Goal: Task Accomplishment & Management: Complete application form

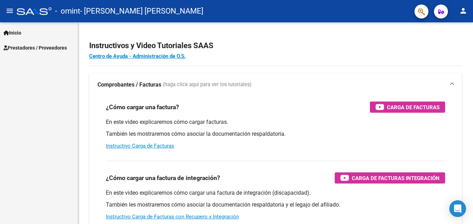
click at [461, 10] on mat-icon "person" at bounding box center [463, 11] width 8 height 8
click at [253, 17] on div at bounding box center [236, 112] width 473 height 224
click at [21, 32] on span "Inicio" at bounding box center [12, 33] width 18 height 8
click at [26, 114] on div "Inicio Instructivos Contacto OS Prestadores / Proveedores Facturas - Listado/Ca…" at bounding box center [39, 122] width 78 height 201
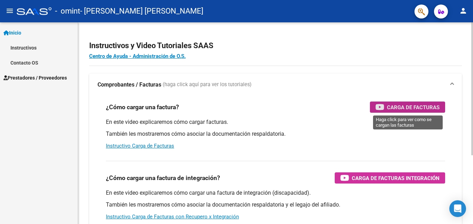
click at [411, 105] on span "Carga de Facturas" at bounding box center [413, 107] width 53 height 9
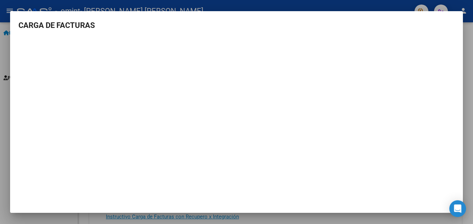
click at [3, 142] on div at bounding box center [236, 112] width 473 height 224
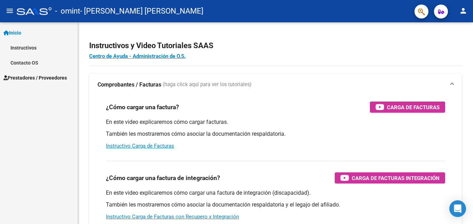
click at [41, 77] on span "Prestadores / Proveedores" at bounding box center [34, 78] width 63 height 8
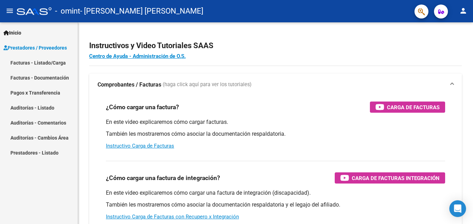
click at [45, 62] on link "Facturas - Listado/Carga" at bounding box center [39, 62] width 78 height 15
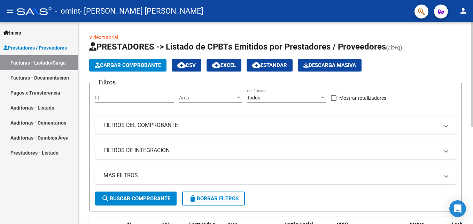
click at [154, 63] on span "Cargar Comprobante" at bounding box center [128, 65] width 66 height 6
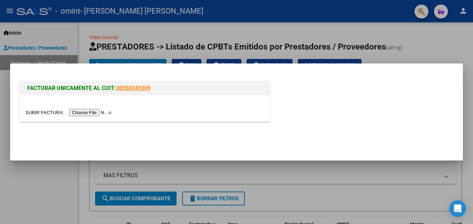
click at [95, 112] on input "file" at bounding box center [69, 112] width 88 height 7
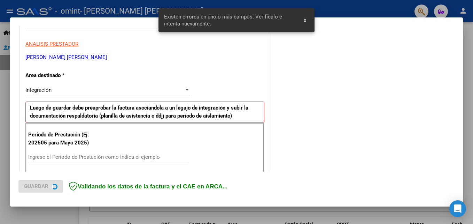
scroll to position [157, 0]
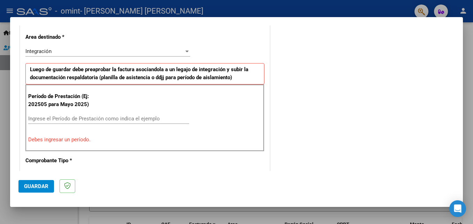
click at [335, 97] on div "COMENTARIOS Comentarios del Prestador / Gerenciador:" at bounding box center [362, 188] width 183 height 623
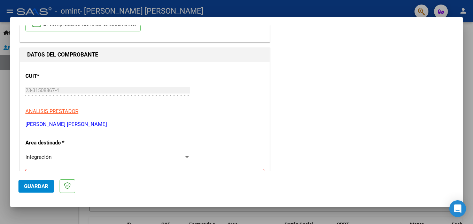
scroll to position [0, 0]
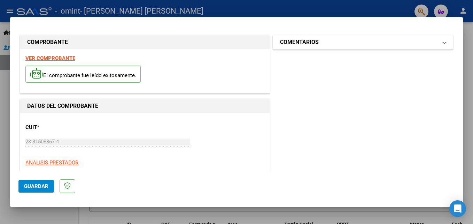
click at [436, 43] on span "COMENTARIOS" at bounding box center [361, 42] width 163 height 8
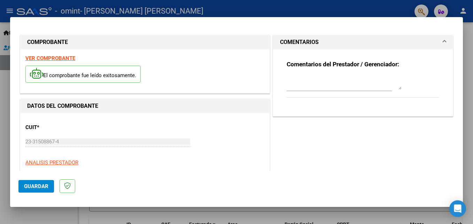
click at [291, 84] on textarea at bounding box center [344, 83] width 115 height 14
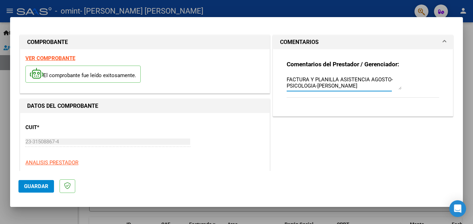
type textarea "FACTURA Y PLANILLA ASISTENCIA AGOSTO-PSICOLOGIA-[PERSON_NAME]"
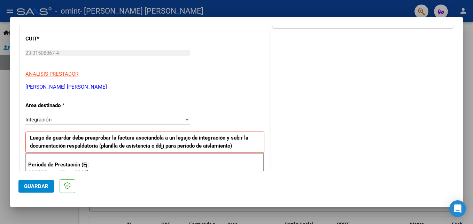
scroll to position [104, 0]
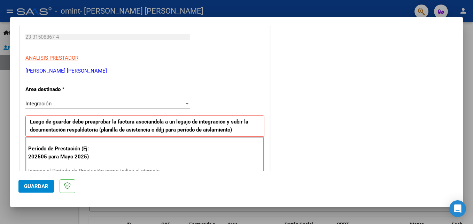
click at [185, 103] on div at bounding box center [186, 104] width 3 height 2
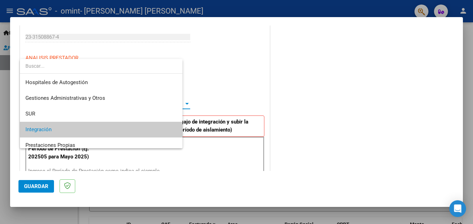
scroll to position [26, 0]
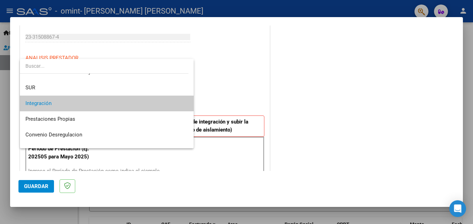
click at [185, 102] on mat-option "Integración" at bounding box center [107, 103] width 174 height 16
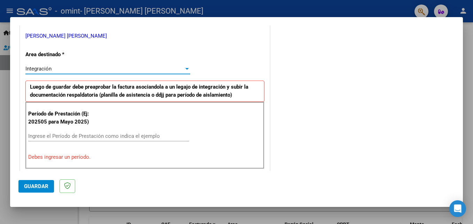
scroll to position [174, 0]
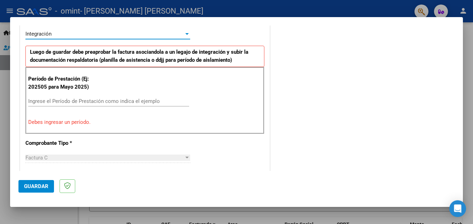
click at [87, 101] on input "Ingrese el Período de Prestación como indica el ejemplo" at bounding box center [108, 101] width 161 height 6
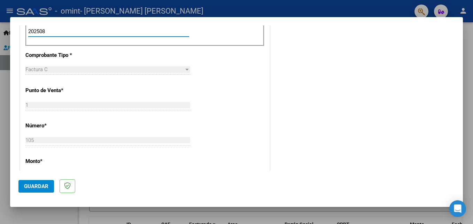
scroll to position [279, 0]
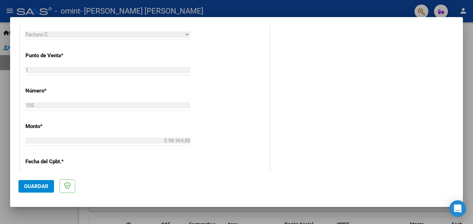
type input "202508"
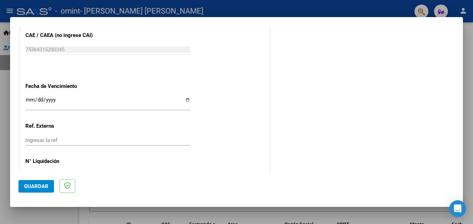
scroll to position [468, 0]
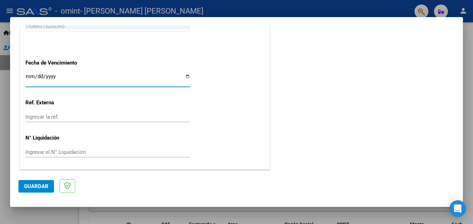
click at [187, 76] on input "Ingresar la fecha" at bounding box center [107, 78] width 165 height 11
type input "[DATE]"
click at [28, 185] on span "Guardar" at bounding box center [36, 186] width 24 height 6
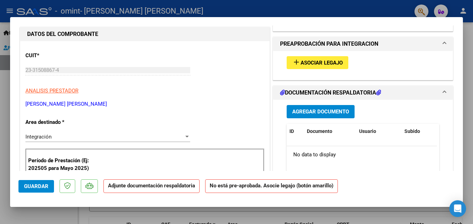
scroll to position [100, 0]
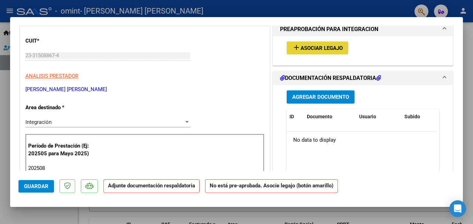
click at [329, 47] on span "Asociar Legajo" at bounding box center [322, 48] width 42 height 6
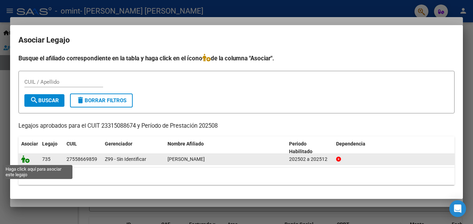
click at [25, 157] on icon at bounding box center [25, 159] width 8 height 8
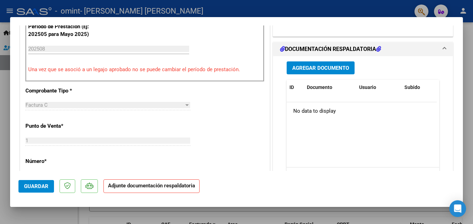
scroll to position [217, 0]
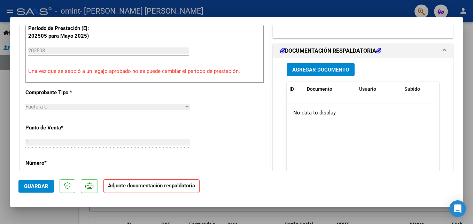
click at [323, 68] on span "Agregar Documento" at bounding box center [320, 70] width 57 height 6
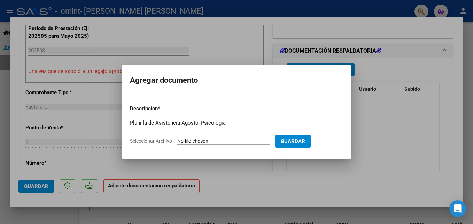
type input "Planilla de Asistencia Agosto_Psicologia"
click at [166, 142] on span "Seleccionar Archivo" at bounding box center [151, 141] width 42 height 6
click at [177, 142] on input "Seleccionar Archivo" at bounding box center [223, 141] width 92 height 7
type input "C:\fakepath\Planilla Asistencia Agosto_Psico.pdf"
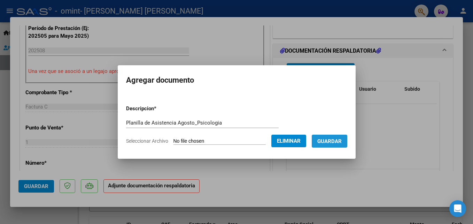
drag, startPoint x: 328, startPoint y: 139, endPoint x: 328, endPoint y: 144, distance: 5.2
click at [328, 139] on span "Guardar" at bounding box center [329, 141] width 24 height 6
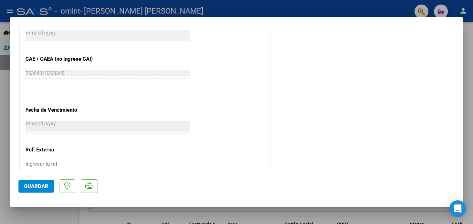
scroll to position [478, 0]
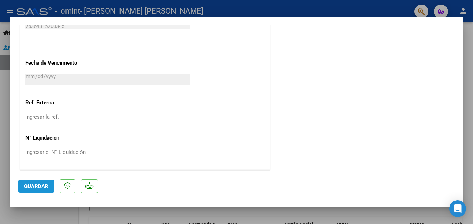
click at [31, 186] on span "Guardar" at bounding box center [36, 186] width 24 height 6
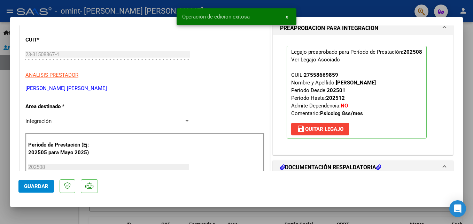
scroll to position [0, 0]
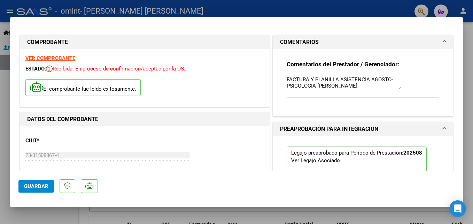
click at [264, 3] on div at bounding box center [236, 112] width 473 height 224
type input "$ 0,00"
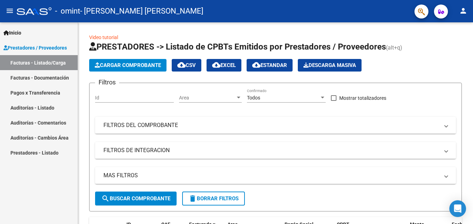
click at [29, 63] on link "Facturas - Listado/Carga" at bounding box center [39, 62] width 78 height 15
click at [28, 61] on link "Facturas - Listado/Carga" at bounding box center [39, 62] width 78 height 15
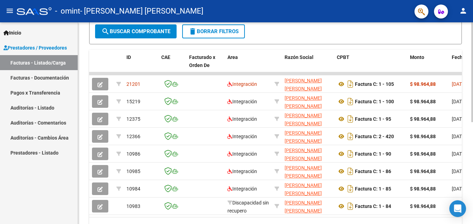
scroll to position [177, 0]
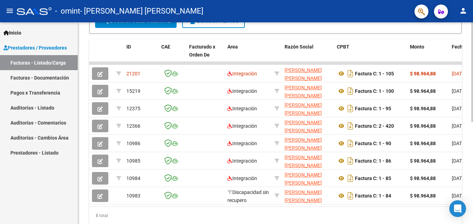
click at [473, 184] on html "menu - omint - [PERSON_NAME] [PERSON_NAME] person Inicio Instructivos Contacto …" at bounding box center [236, 112] width 473 height 224
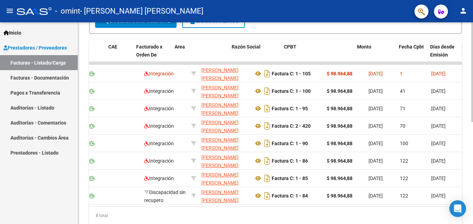
scroll to position [0, 0]
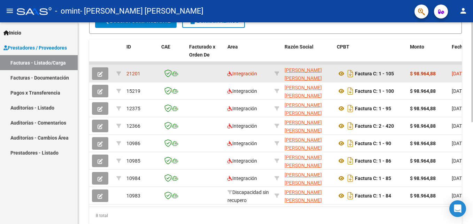
click at [101, 74] on icon "button" at bounding box center [100, 73] width 5 height 5
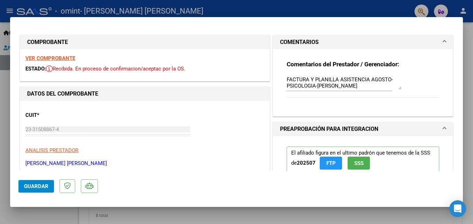
click at [345, 7] on div at bounding box center [236, 112] width 473 height 224
type input "$ 0,00"
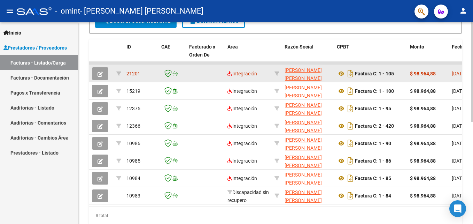
click at [100, 74] on icon "button" at bounding box center [100, 73] width 5 height 5
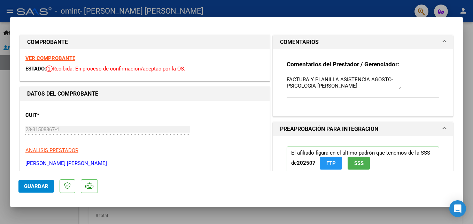
drag, startPoint x: 274, startPoint y: 7, endPoint x: 306, endPoint y: 7, distance: 32.4
click at [275, 7] on div at bounding box center [236, 112] width 473 height 224
type input "$ 0,00"
